Goal: Task Accomplishment & Management: Use online tool/utility

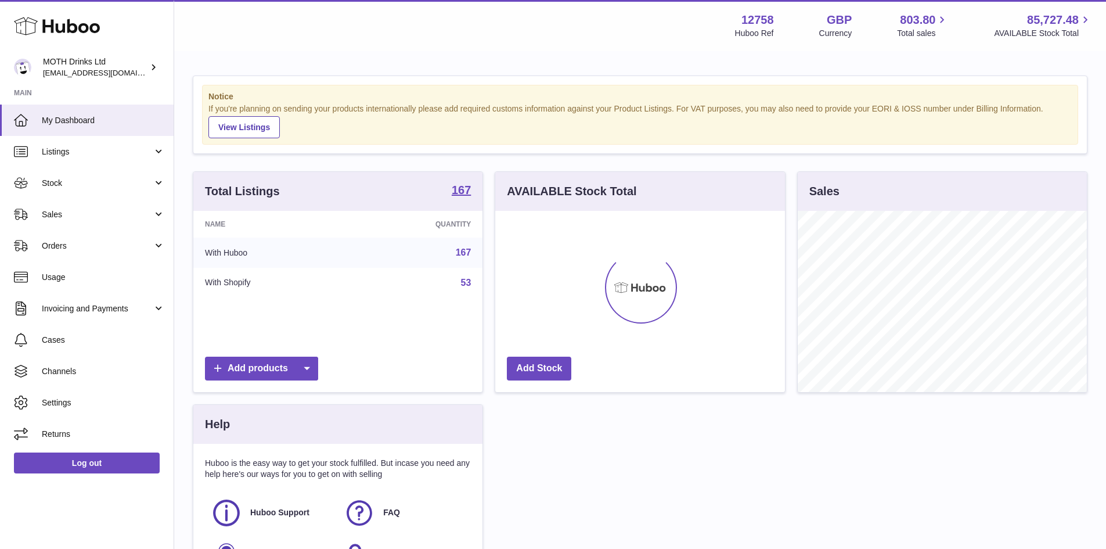
scroll to position [181, 290]
click at [93, 183] on span "Stock" at bounding box center [97, 183] width 111 height 11
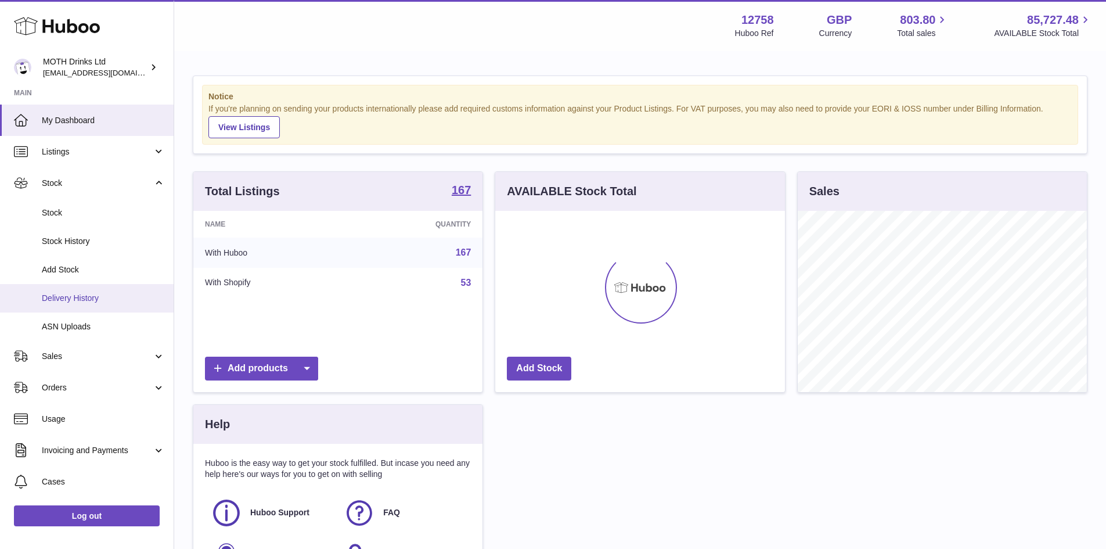
click at [112, 296] on span "Delivery History" at bounding box center [103, 298] width 123 height 11
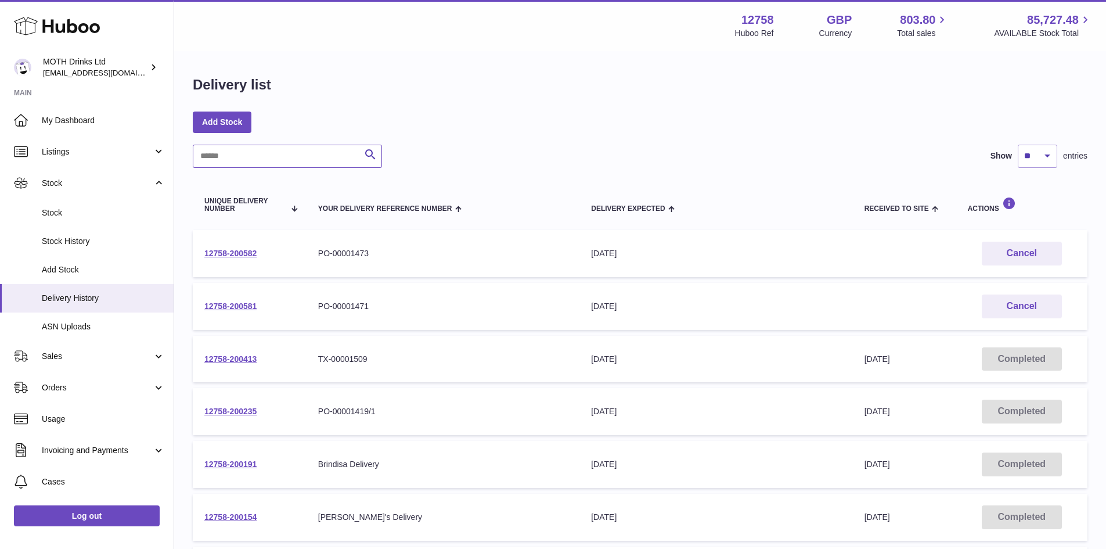
click at [263, 164] on input "text" at bounding box center [287, 156] width 189 height 23
paste input "**********"
type input "**********"
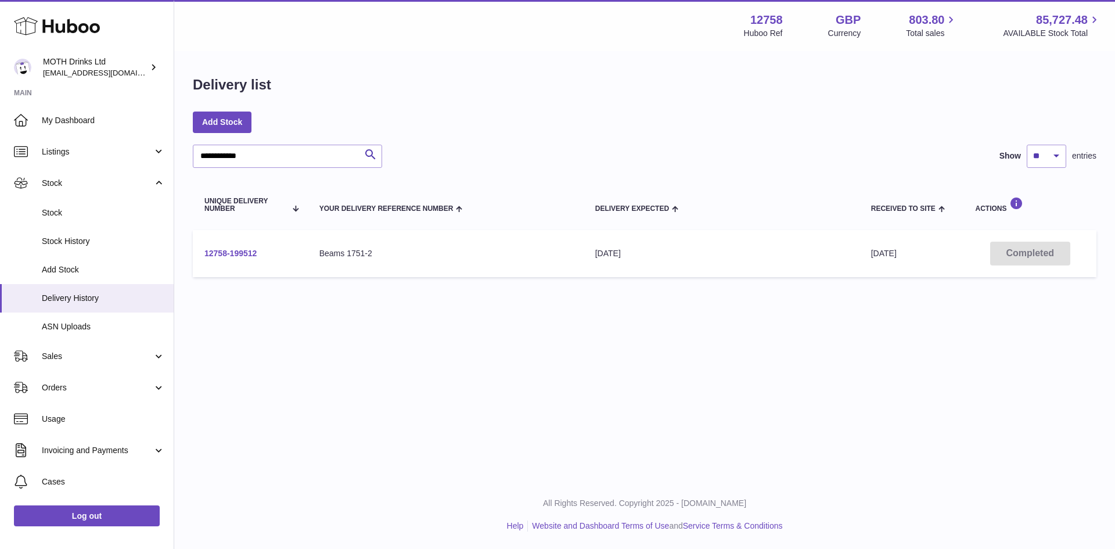
click at [243, 253] on link "12758-199512" at bounding box center [230, 253] width 52 height 9
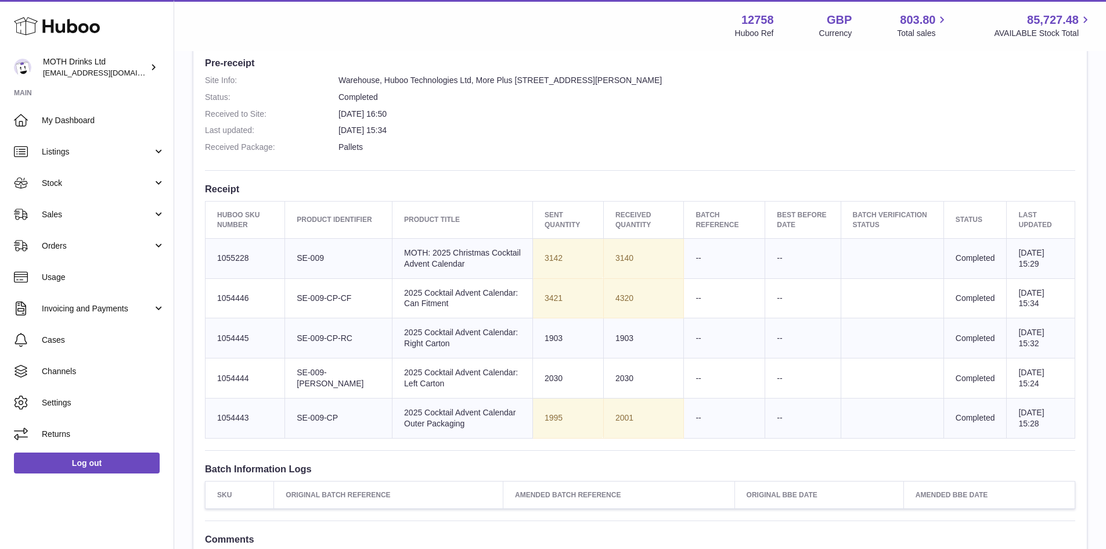
scroll to position [309, 0]
click at [548, 263] on td "Sent Quantity 3142" at bounding box center [568, 258] width 71 height 40
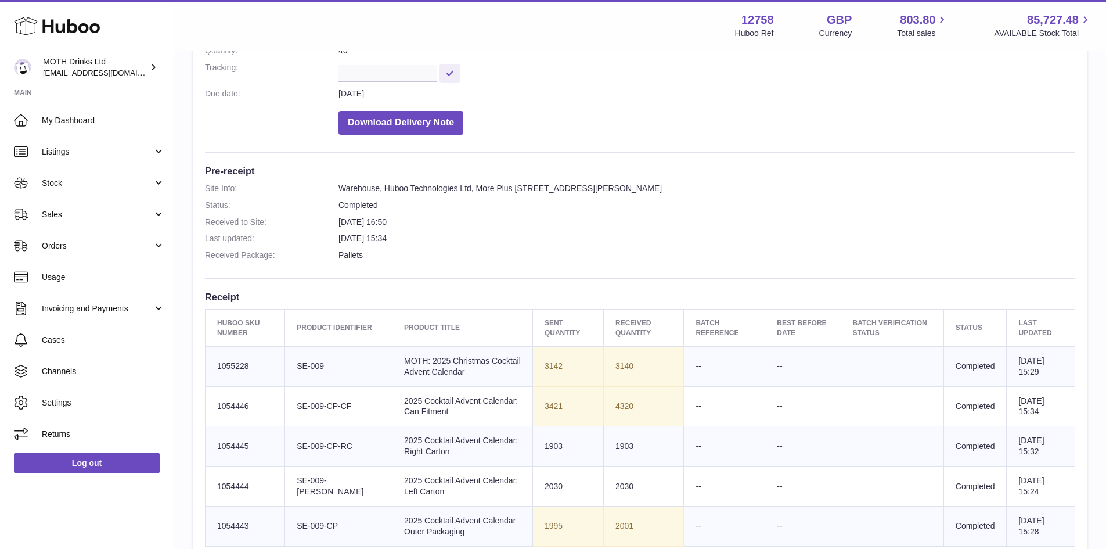
scroll to position [199, 0]
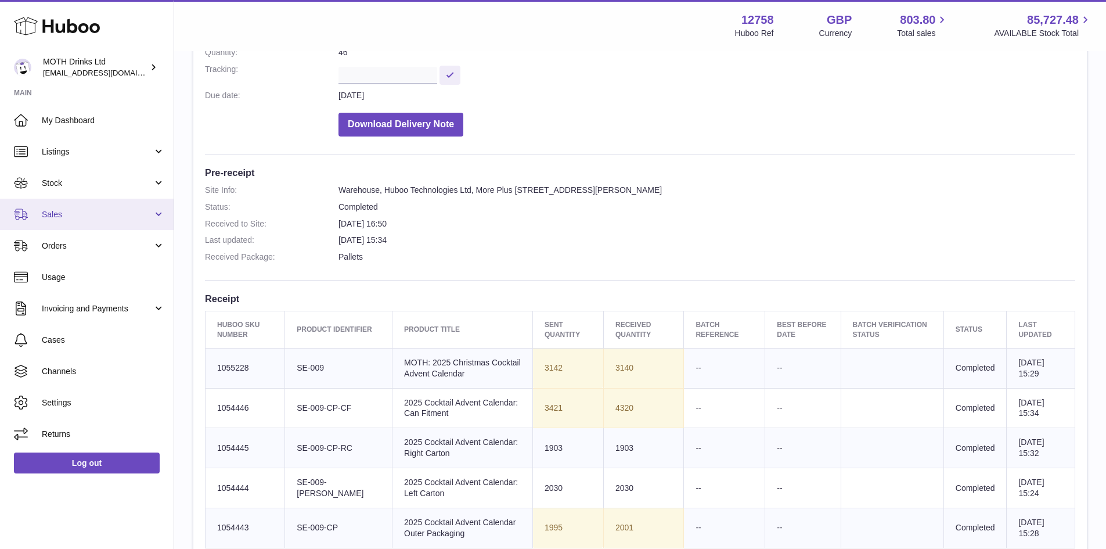
click at [117, 216] on span "Sales" at bounding box center [97, 214] width 111 height 11
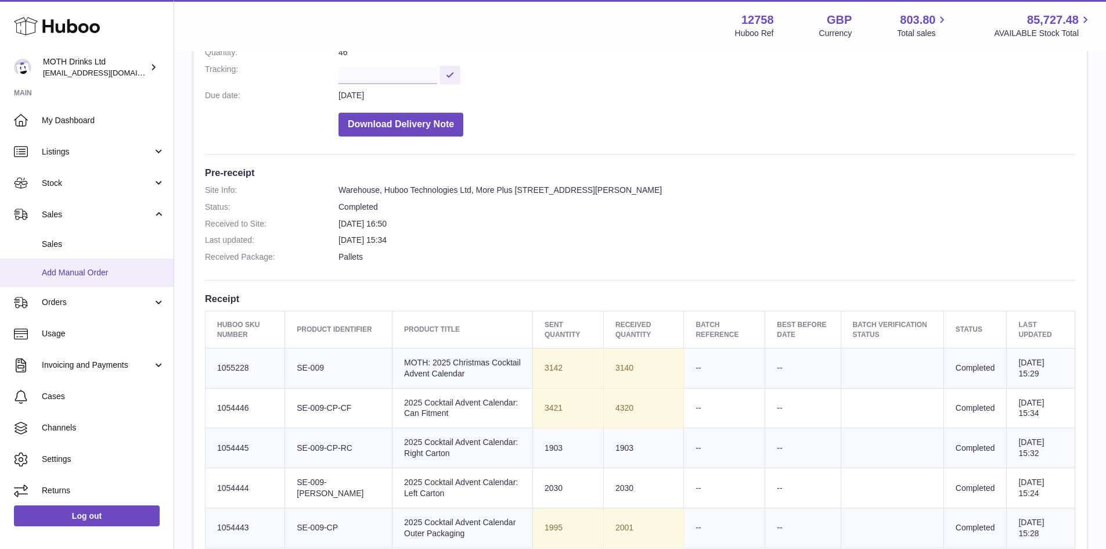
click at [90, 268] on span "Add Manual Order" at bounding box center [103, 272] width 123 height 11
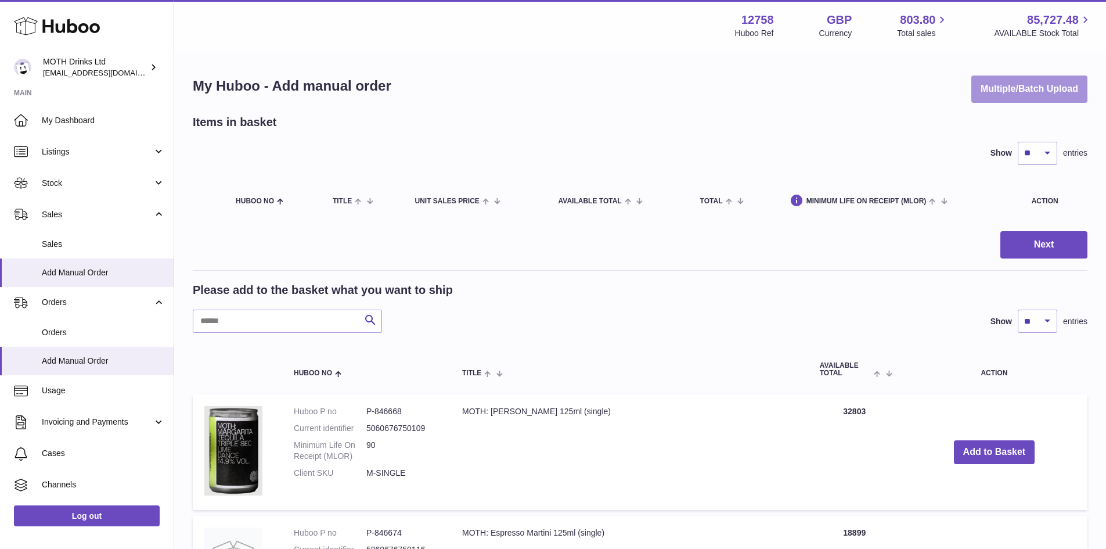
click at [1008, 94] on button "Multiple/Batch Upload" at bounding box center [1030, 89] width 116 height 27
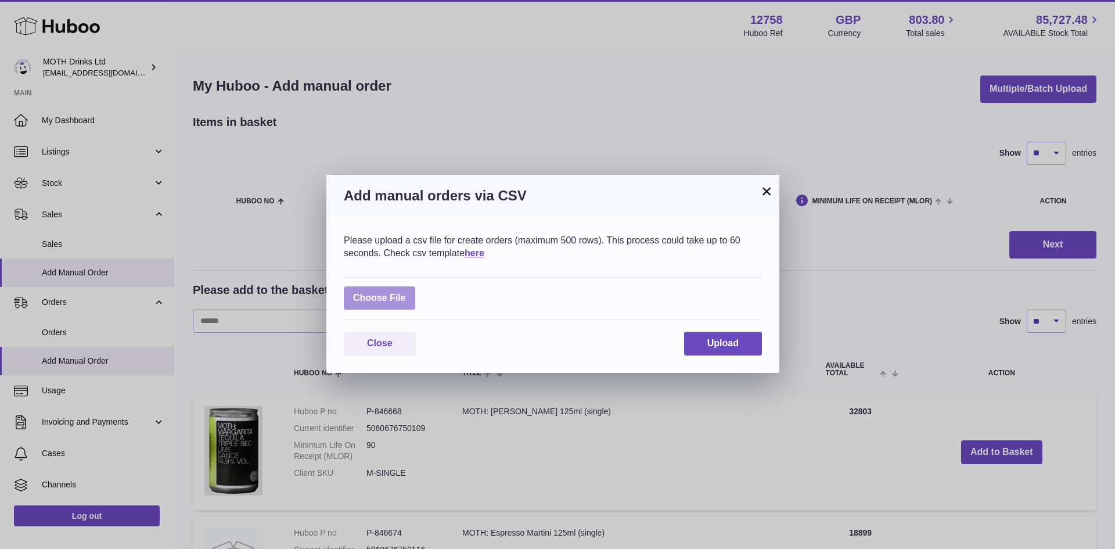
click at [362, 301] on label at bounding box center [379, 298] width 71 height 24
click at [406, 293] on input "file" at bounding box center [406, 292] width 1 height 1
type input "**********"
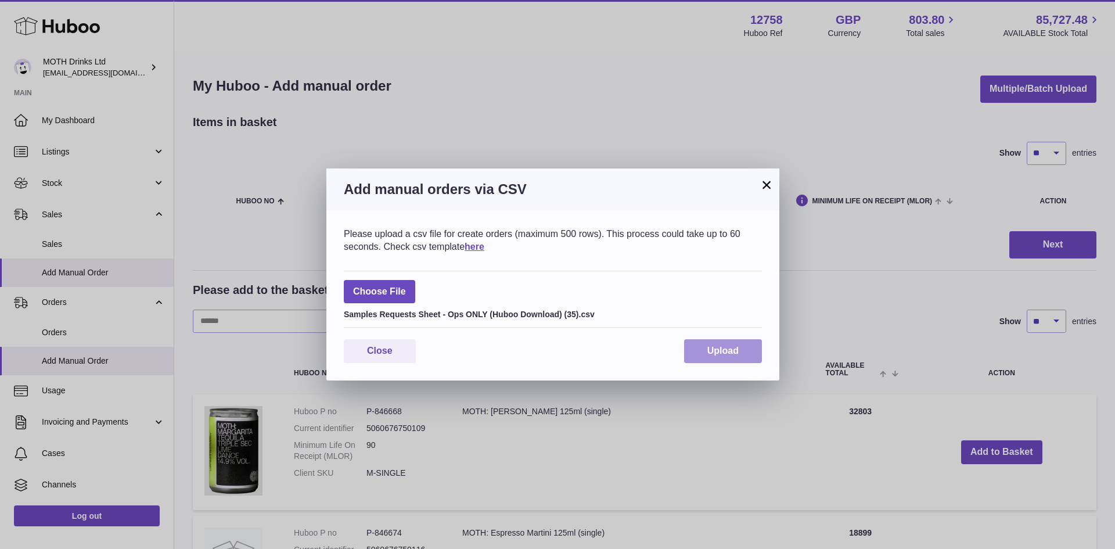
click at [708, 350] on span "Upload" at bounding box center [722, 351] width 31 height 10
